Goal: Communication & Community: Answer question/provide support

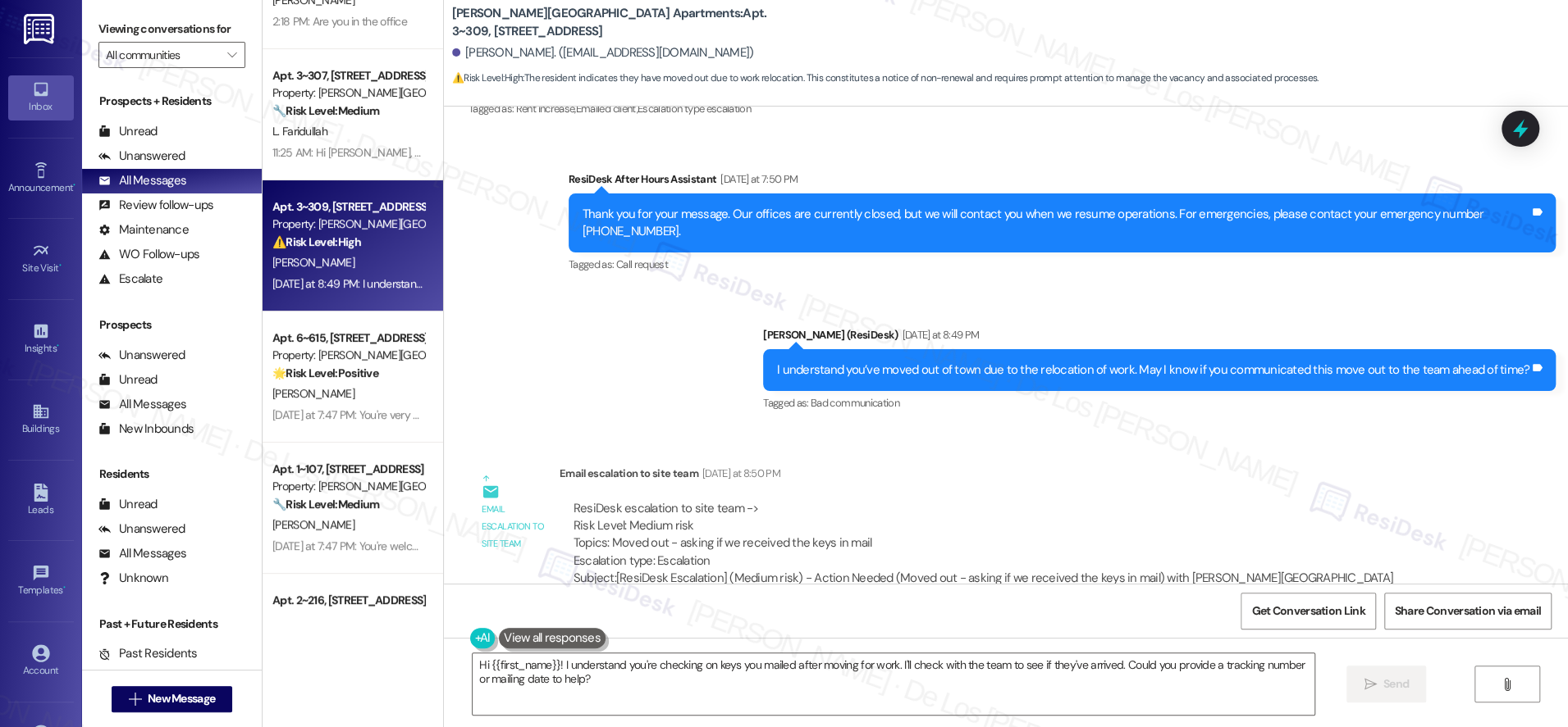
scroll to position [195, 0]
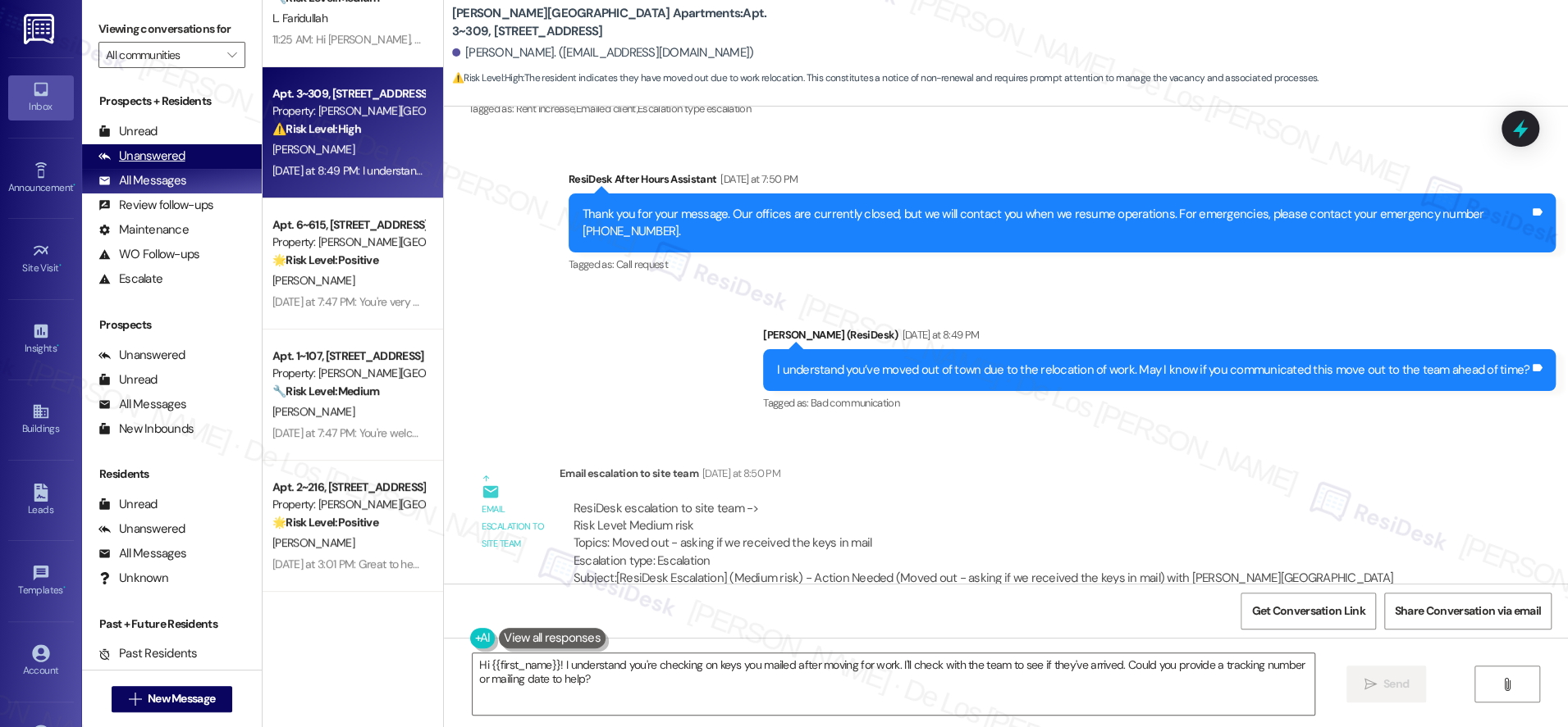
click at [206, 147] on div "Unanswered (0)" at bounding box center [172, 157] width 179 height 25
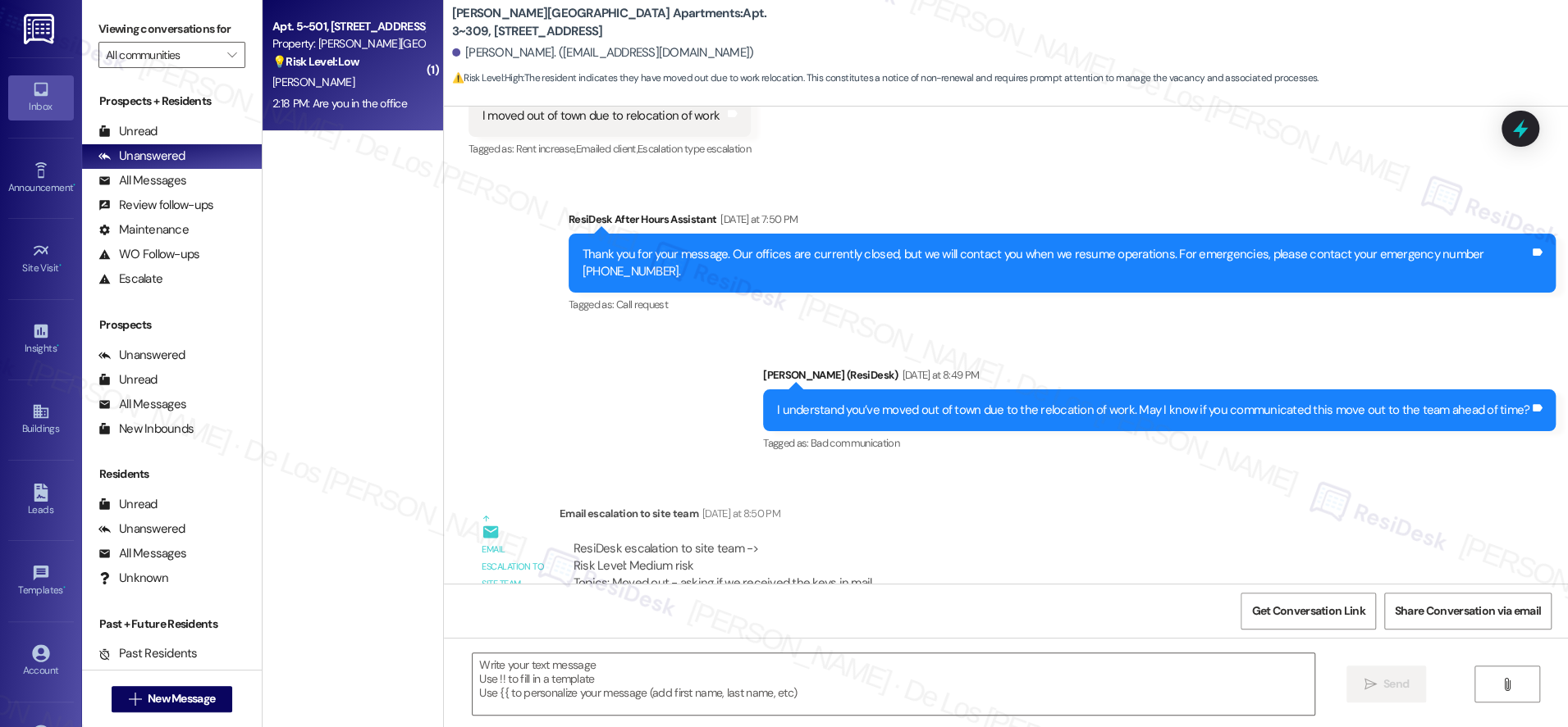
type textarea "Fetching suggested responses. Please feel free to read through the conversation…"
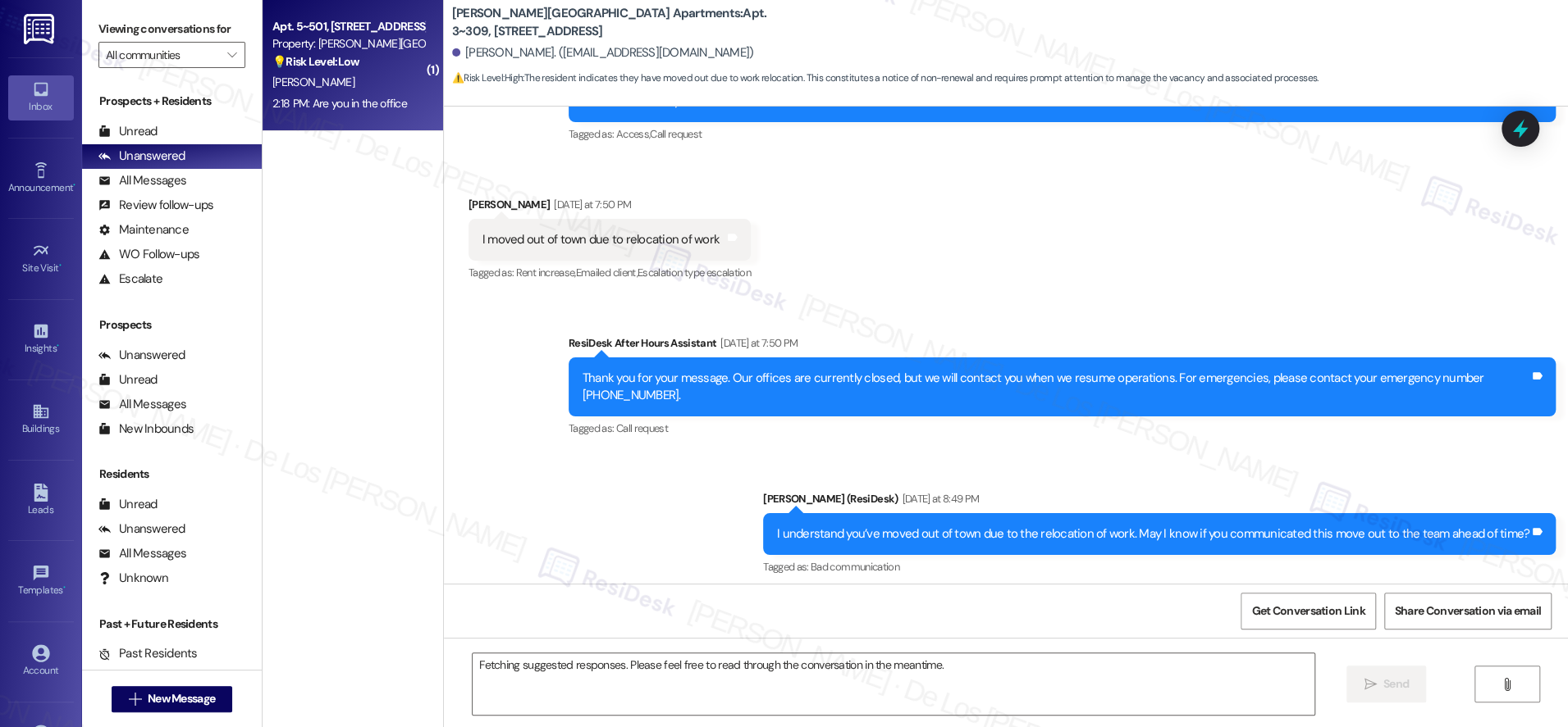
click at [365, 108] on div "2:18 PM: Are you in the office 2:18 PM: Are you in the office" at bounding box center [340, 104] width 135 height 15
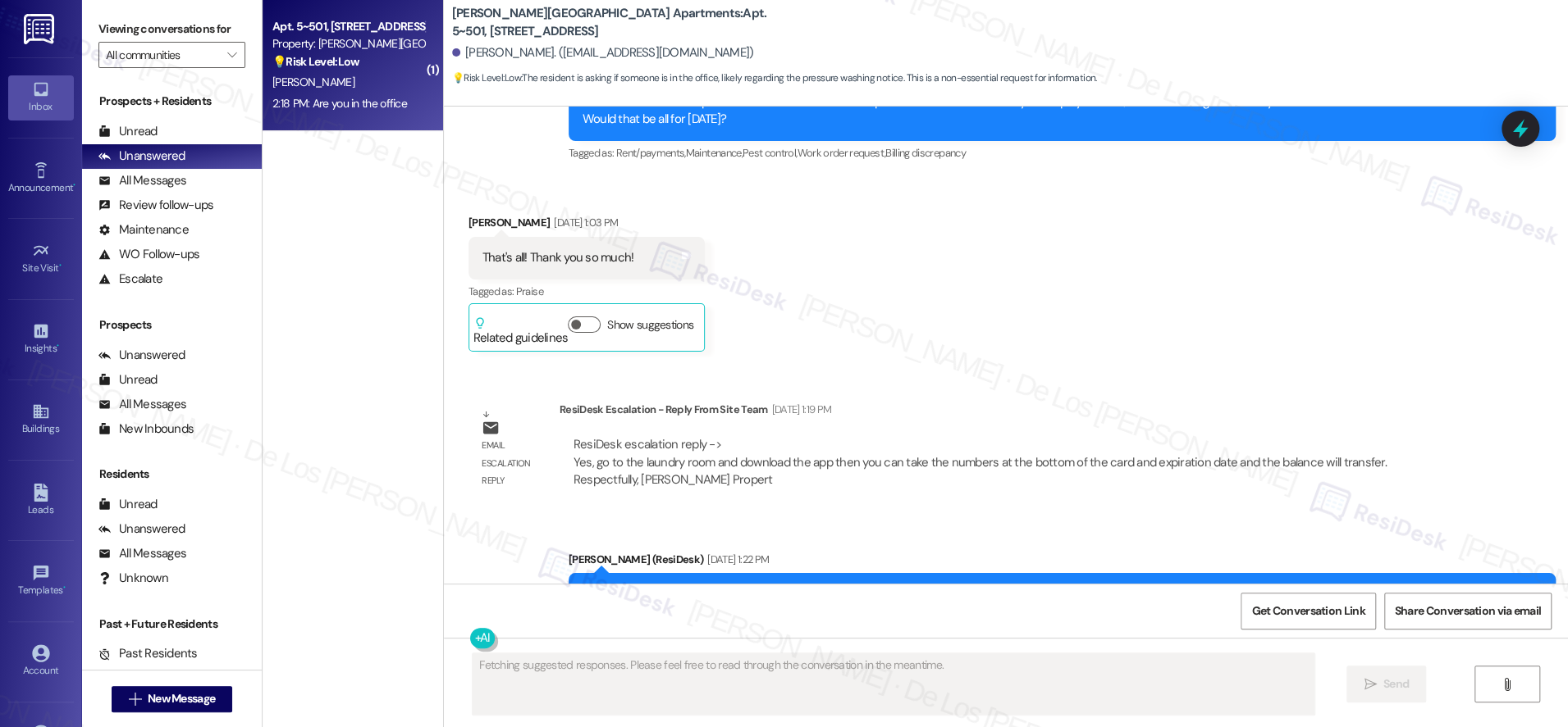
scroll to position [10934, 0]
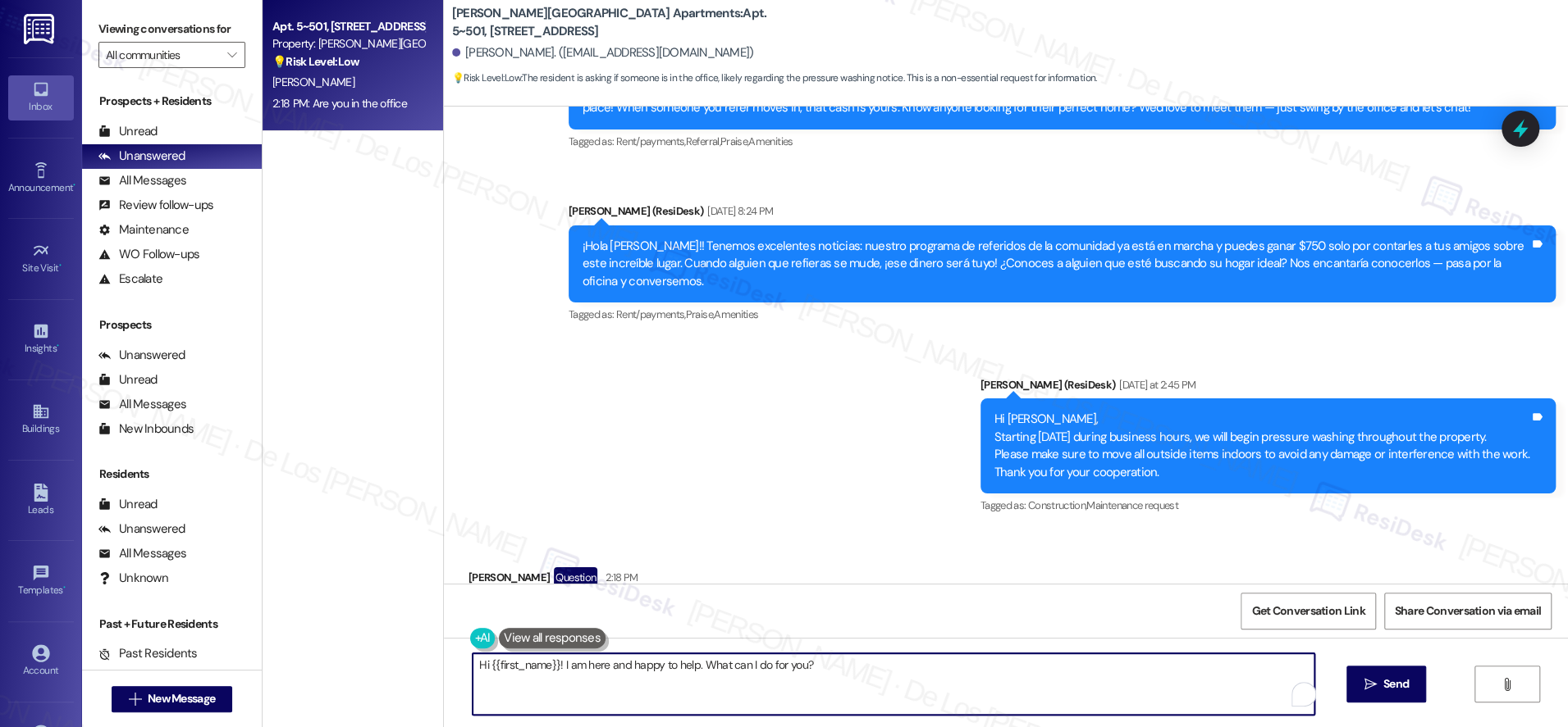
drag, startPoint x: 551, startPoint y: 664, endPoint x: 912, endPoint y: 689, distance: 361.9
click at [912, 689] on textarea "Hi {{first_name}}! I am here and happy to help. What can I do for you?" at bounding box center [893, 684] width 842 height 61
click at [694, 671] on textarea "Hi {{first_name}}! Apologies, I'm working offiste but I'm here to asisst you. H…" at bounding box center [893, 684] width 842 height 61
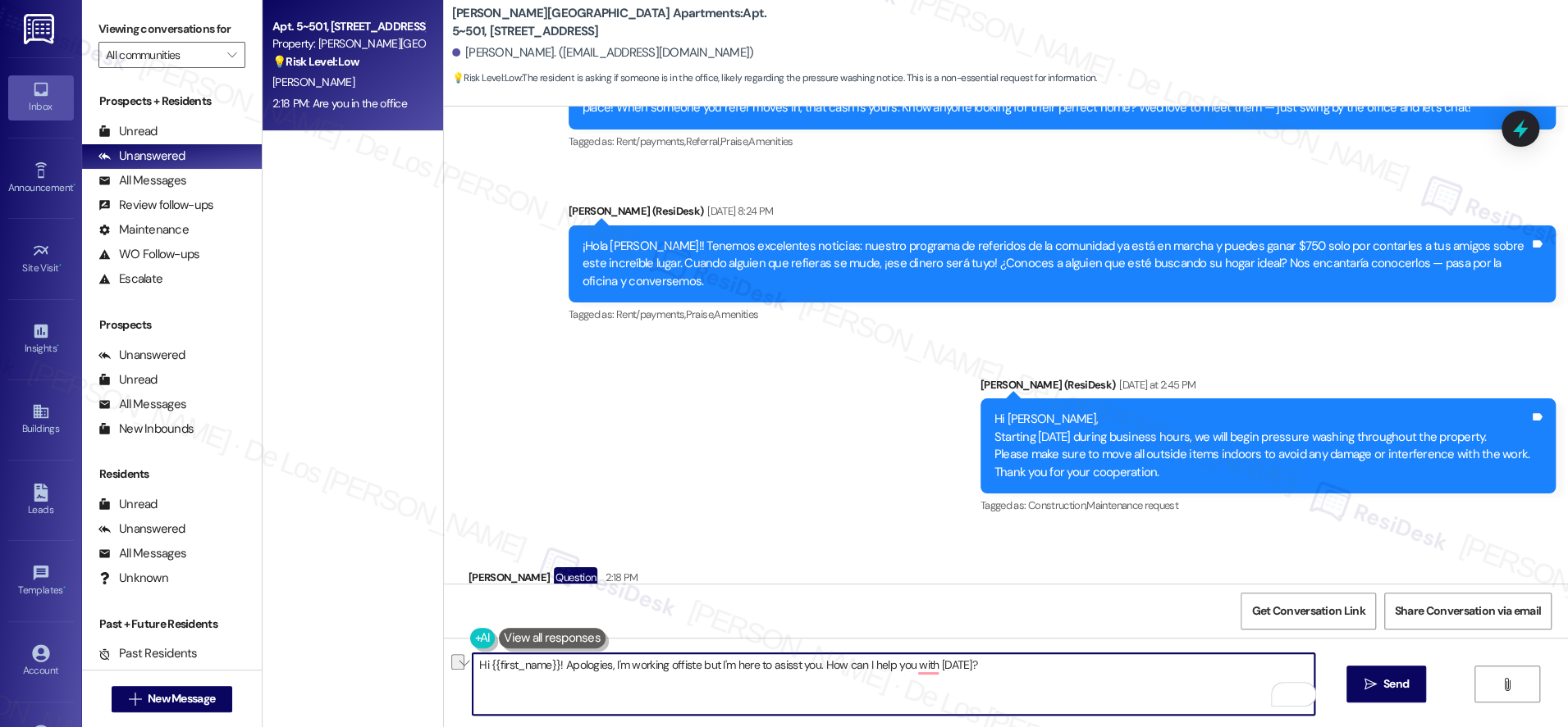
paste textarea "I’m working offsite [DATE], but I’m still here to help. What can I assist you w…"
click at [664, 672] on textarea "Hi {{first_name}}! I’m working offsite [DATE], but I’m still here to help. What…" at bounding box center [893, 684] width 842 height 61
click at [668, 664] on textarea "Hi {{first_name}}! I’m working offsite [DATE], but I’m still here to help. What…" at bounding box center [893, 684] width 842 height 61
drag, startPoint x: 570, startPoint y: 665, endPoint x: 658, endPoint y: 636, distance: 92.7
click at [570, 664] on textarea "Hi {{first_name}}! I’m working offsite , but I’m still here to help. What can I…" at bounding box center [893, 684] width 842 height 61
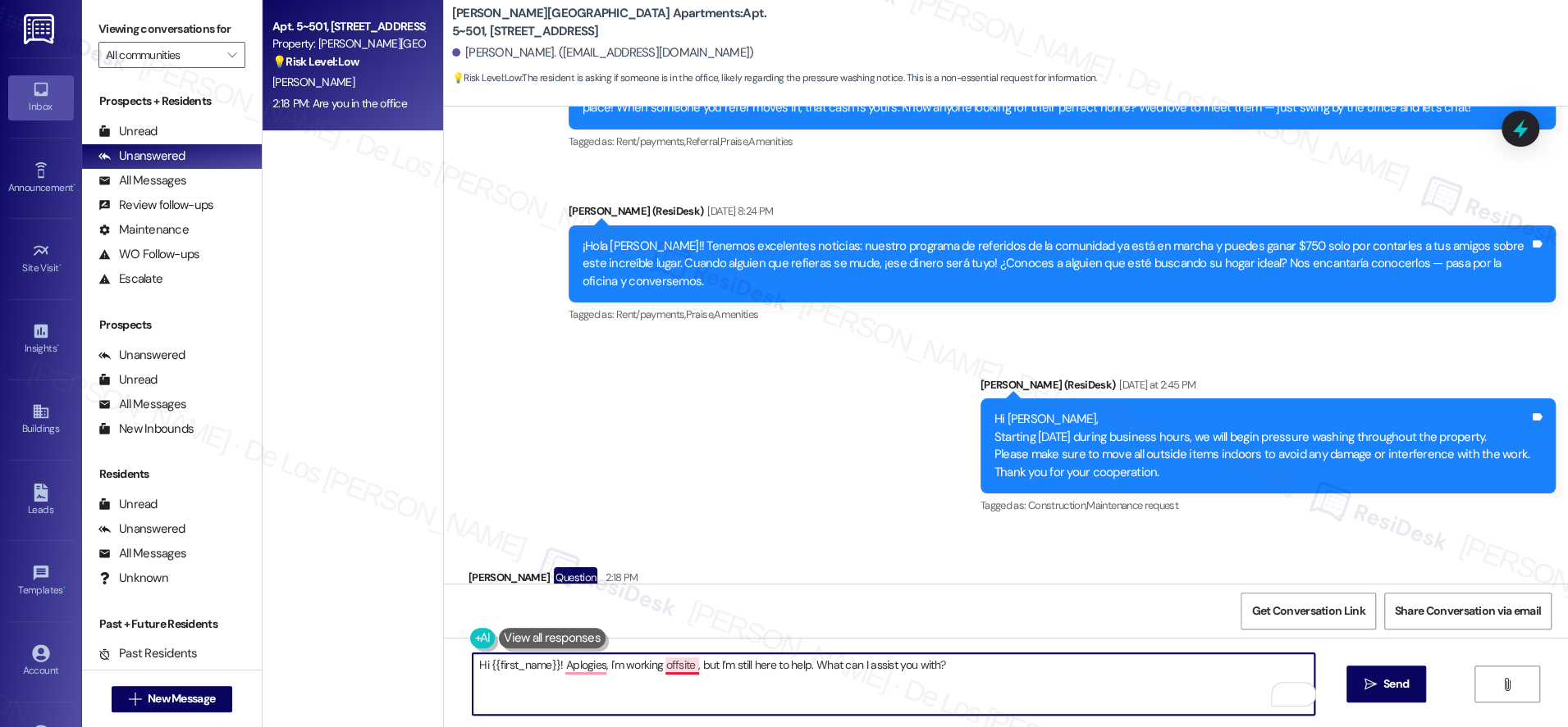
click at [677, 668] on textarea "Hi {{first_name}}! Aplogies, I'm working offsite , but I’m still here to help. …" at bounding box center [893, 684] width 842 height 61
click at [683, 668] on textarea "Hi {{first_name}}! Aplogies, I'm working offsite , but I’m still here to help. …" at bounding box center [893, 684] width 842 height 61
click at [1009, 664] on textarea "Hi {{first_name}}! Apologies, I'm working offsite for now, but I’m still here t…" at bounding box center [893, 684] width 842 height 61
click at [804, 666] on textarea "Hi {{first_name}}! Apologies, I'm working offsite for now, but I’m still here t…" at bounding box center [893, 684] width 842 height 61
click at [779, 668] on textarea "Hi {{first_name}}! Apologies, I'm working offsite for now, but I’m still here t…" at bounding box center [893, 684] width 842 height 61
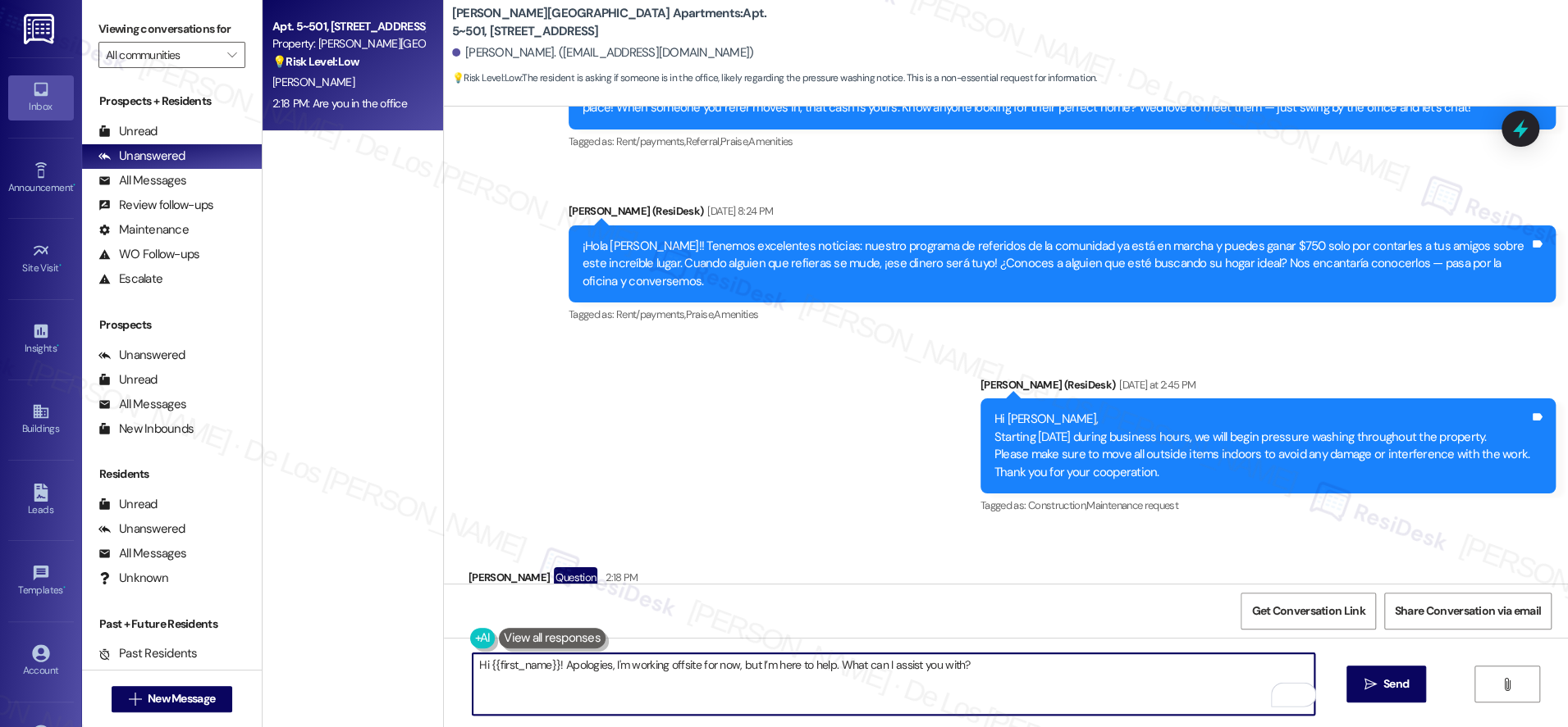
click at [998, 659] on textarea "Hi {{first_name}}! Apologies, I'm working offsite for now, but I’m here to help…" at bounding box center [893, 684] width 842 height 61
type textarea "Hi {{first_name}}! Apologies, I'm working offsite for now, but I’m here to help…"
click at [1386, 676] on span "Send" at bounding box center [1395, 685] width 25 height 17
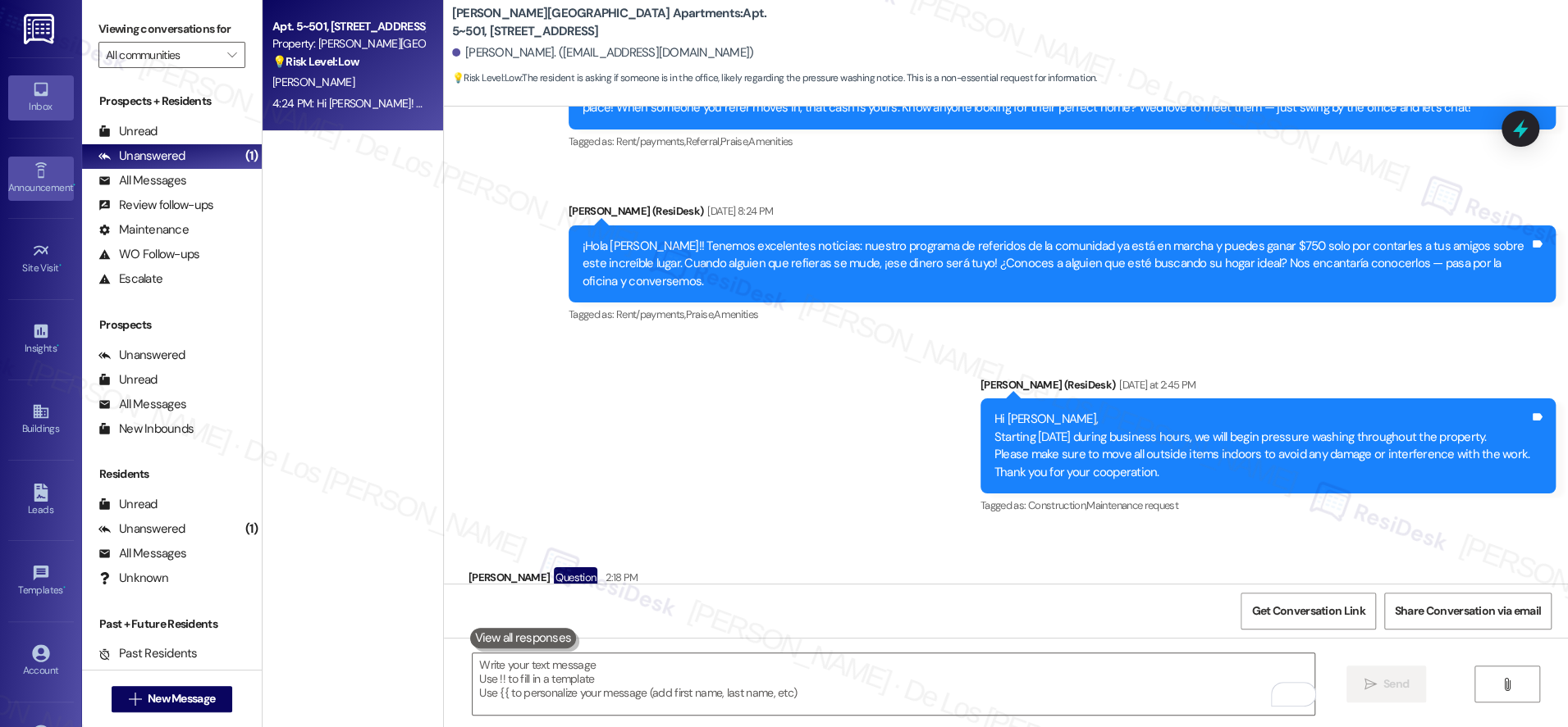
click at [41, 185] on div "Announcement •" at bounding box center [41, 187] width 82 height 16
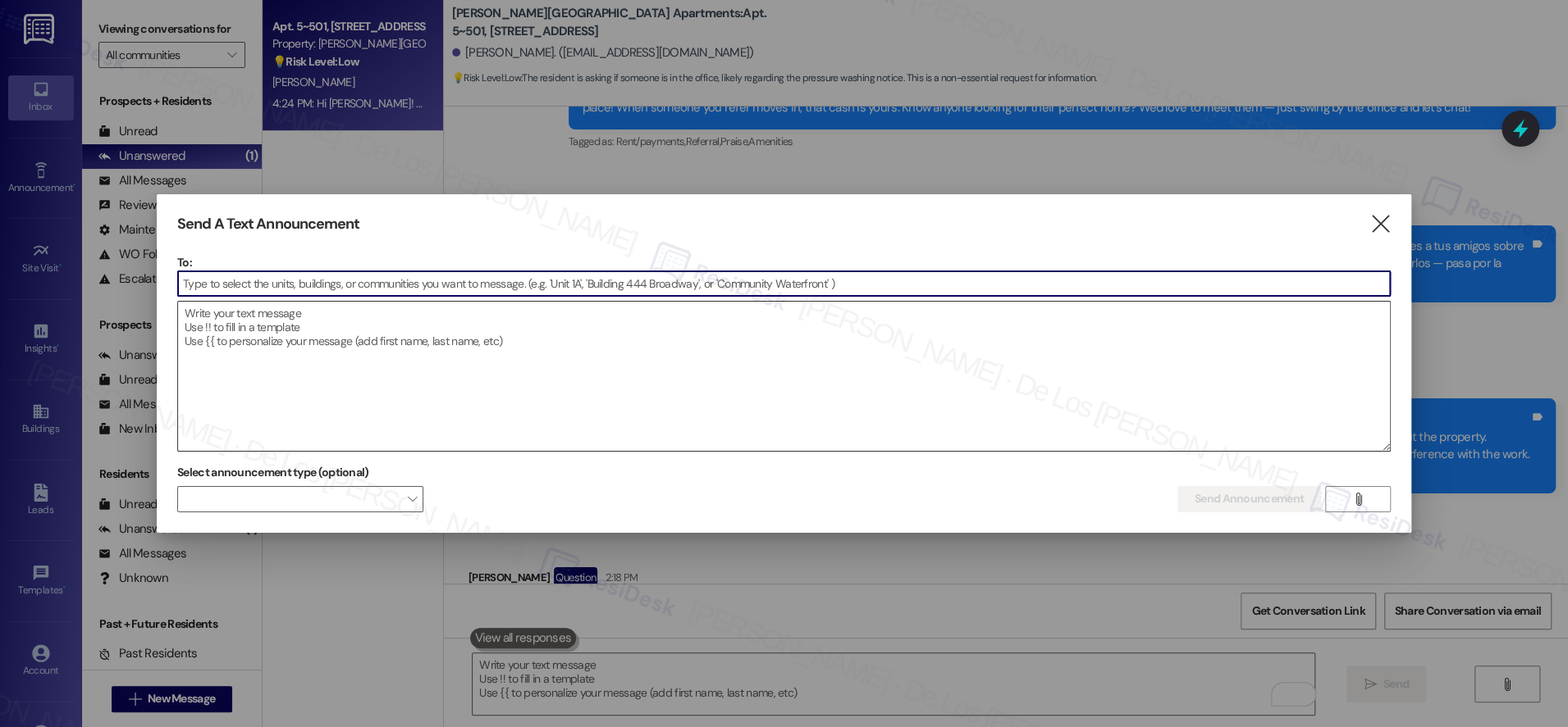
click at [370, 342] on textarea at bounding box center [784, 376] width 1211 height 149
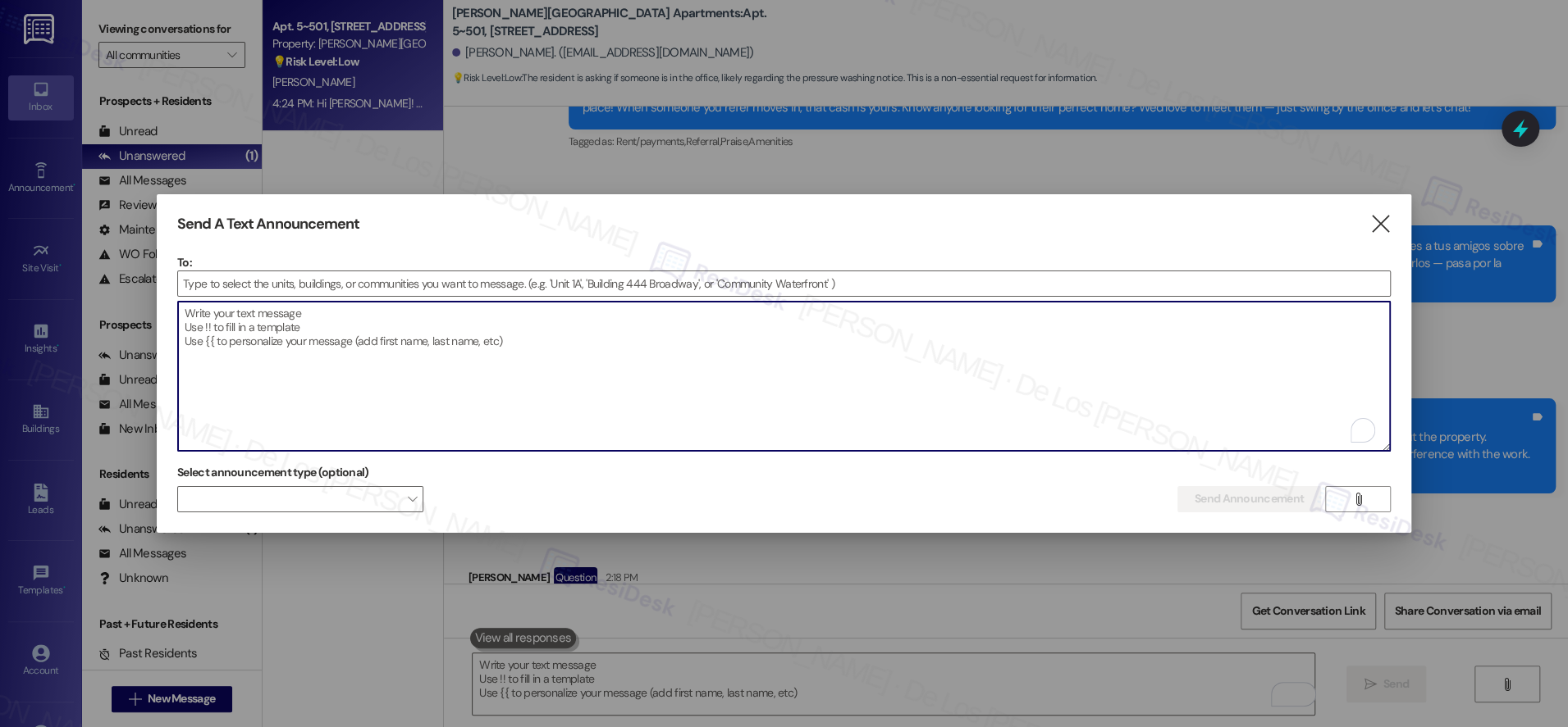
paste textarea "Hi {{first_name}}, we're evaluating Wi-Fi services to ensure everyone has the c…"
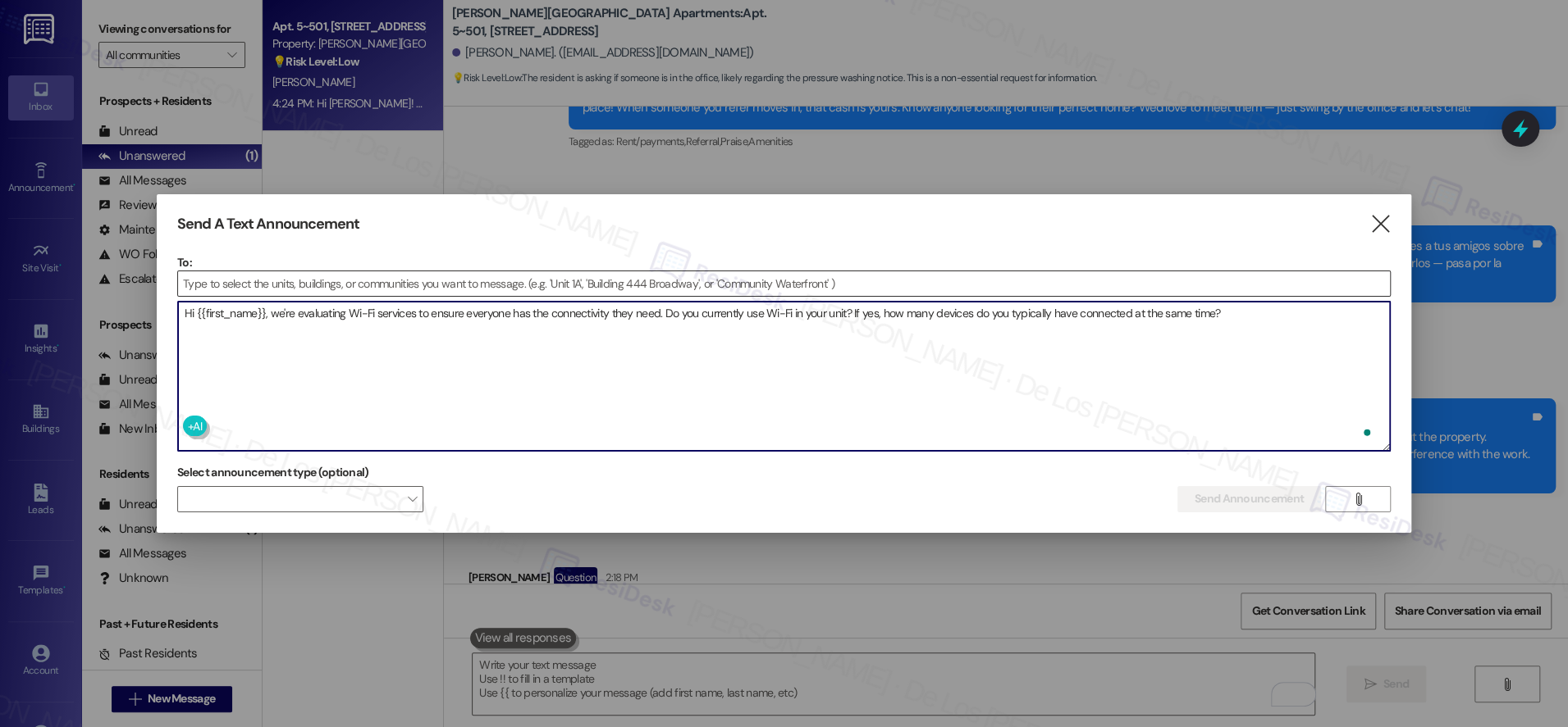
type textarea "Hi {{first_name}}, we're evaluating Wi-Fi services to ensure everyone has the c…"
click at [364, 285] on input at bounding box center [784, 284] width 1211 height 25
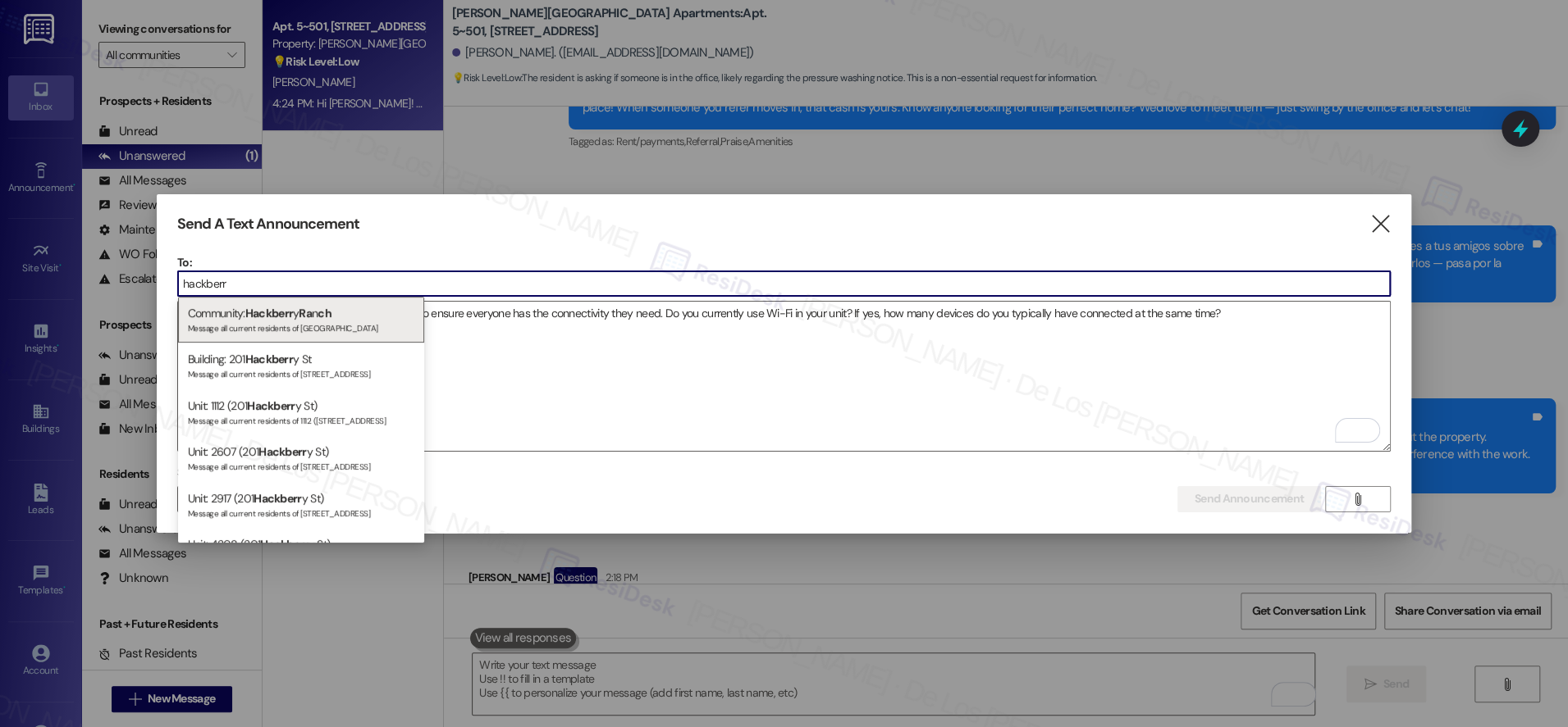
type input "hackberr"
click at [311, 309] on span "Ra" at bounding box center [306, 313] width 13 height 15
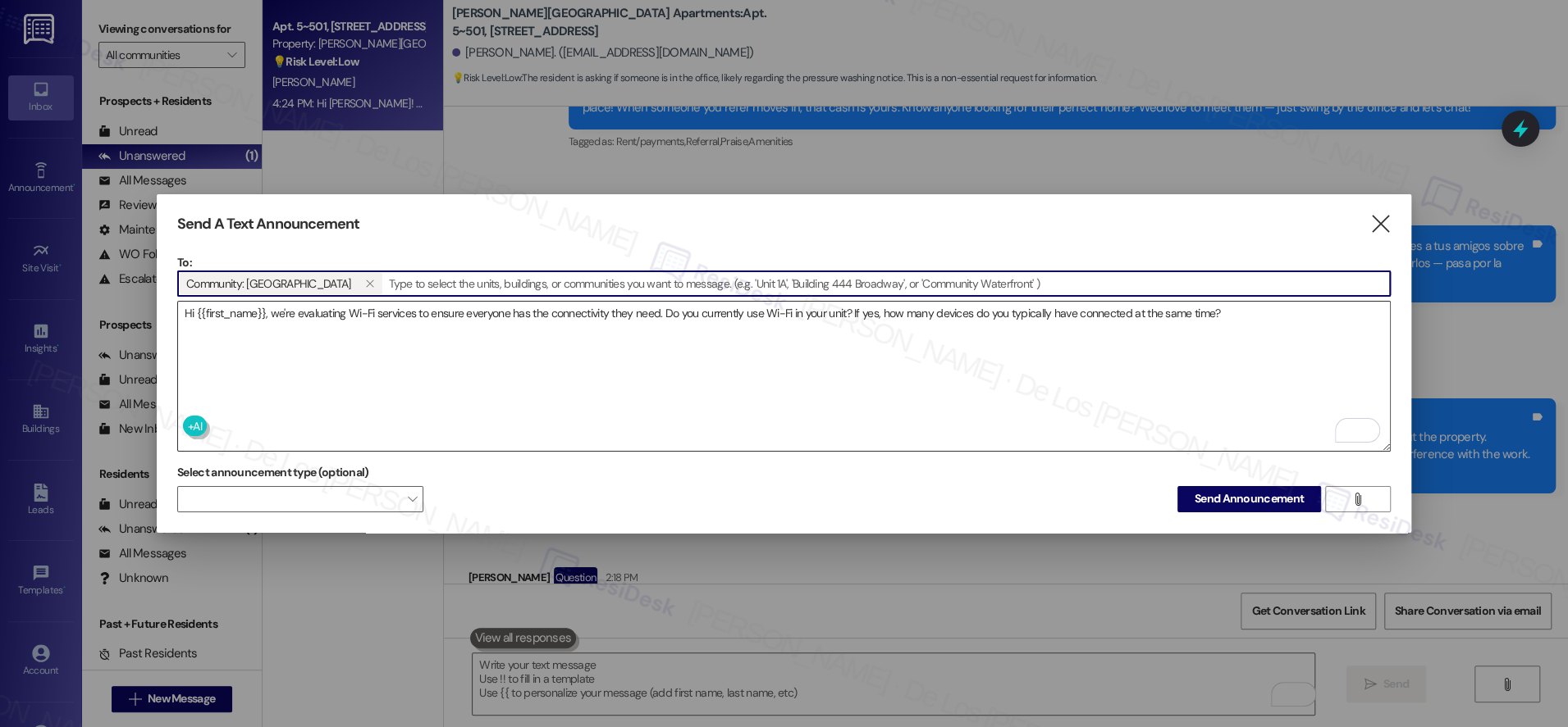
click at [1168, 387] on textarea "Hi {{first_name}}, we're evaluating Wi-Fi services to ensure everyone has the c…" at bounding box center [784, 376] width 1211 height 149
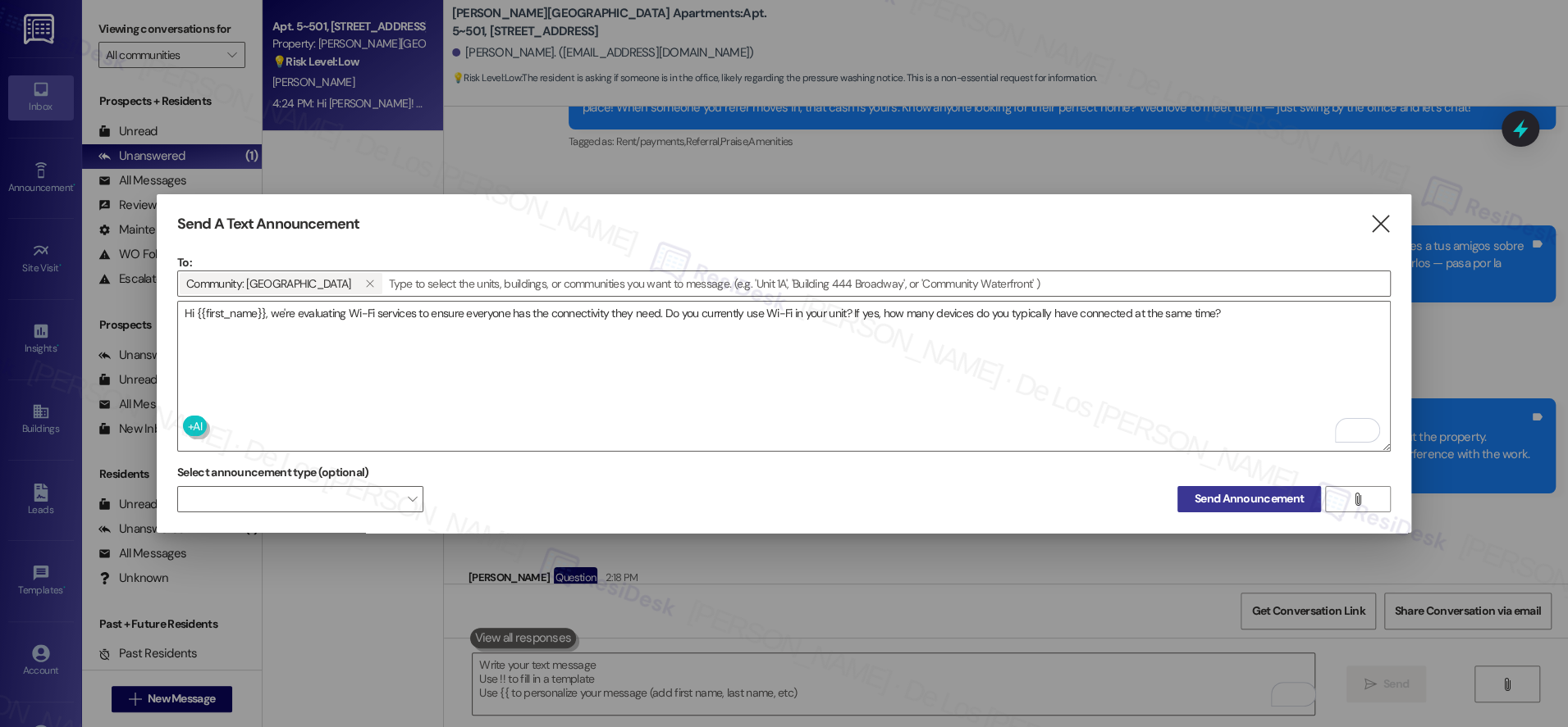
scroll to position [0, 0]
click at [1243, 490] on span "Send Announcement" at bounding box center [1249, 499] width 109 height 17
